Goal: Transaction & Acquisition: Purchase product/service

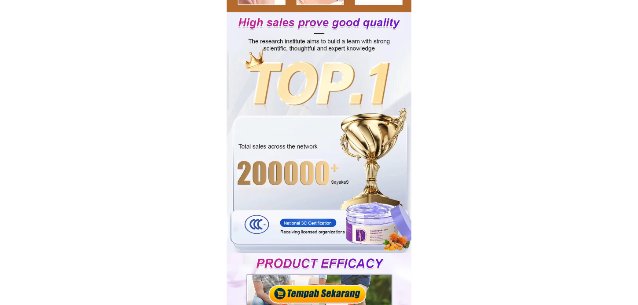
click at [312, 292] on div at bounding box center [319, 294] width 103 height 24
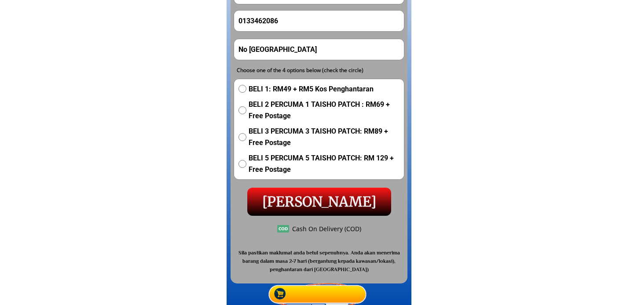
scroll to position [5522, 0]
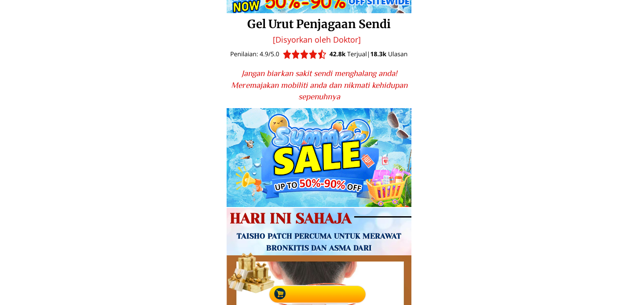
click at [322, 298] on div at bounding box center [319, 294] width 103 height 24
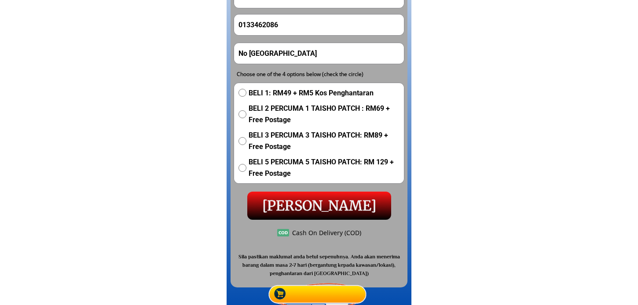
scroll to position [5522, 0]
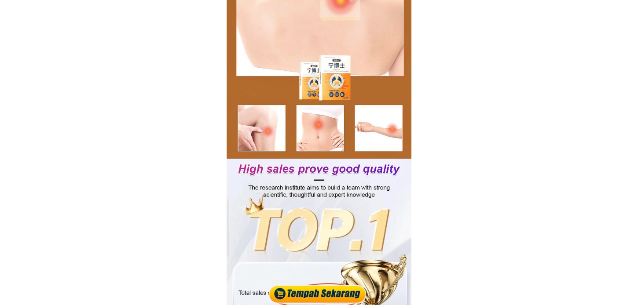
click at [319, 295] on div at bounding box center [319, 294] width 103 height 24
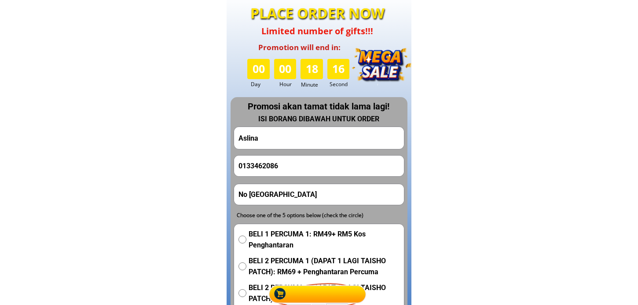
scroll to position [5474, 0]
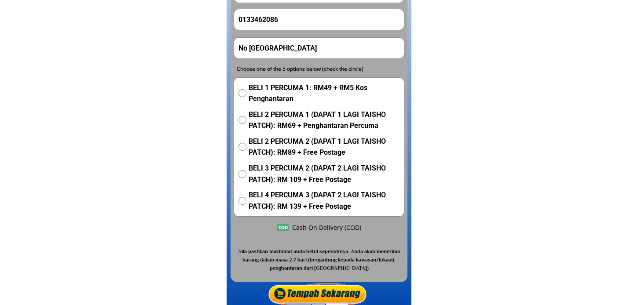
scroll to position [685, 0]
